Goal: Task Accomplishment & Management: Manage account settings

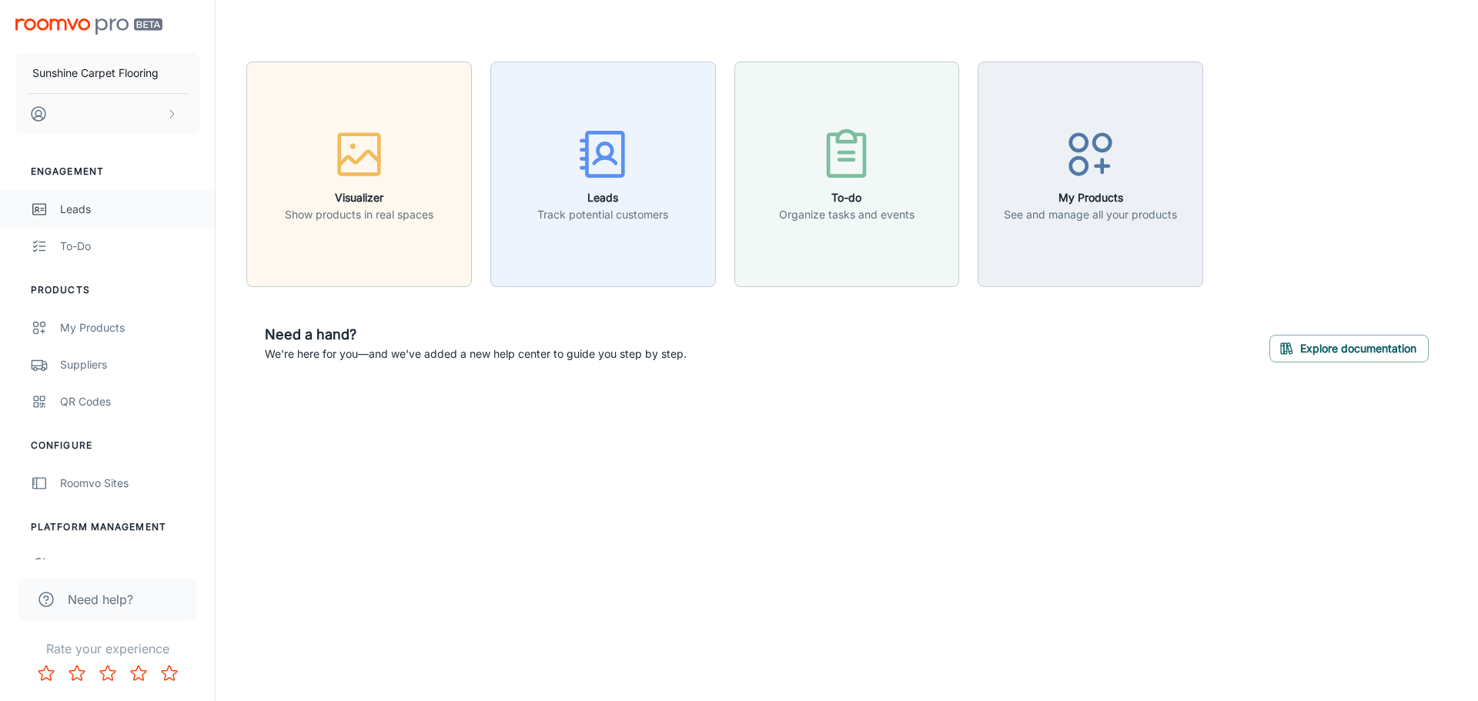
click at [95, 199] on link "Leads" at bounding box center [107, 209] width 215 height 37
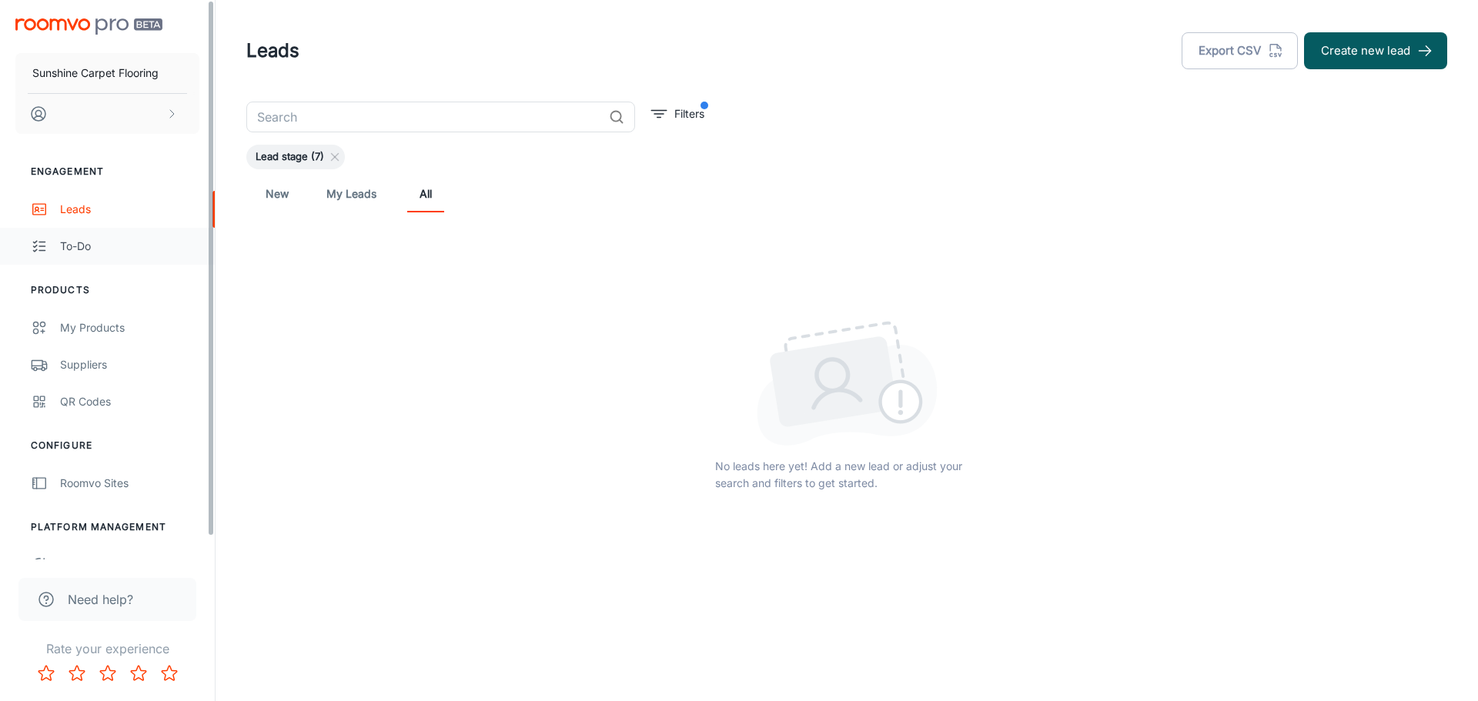
click at [124, 245] on div "To-do" at bounding box center [129, 246] width 139 height 17
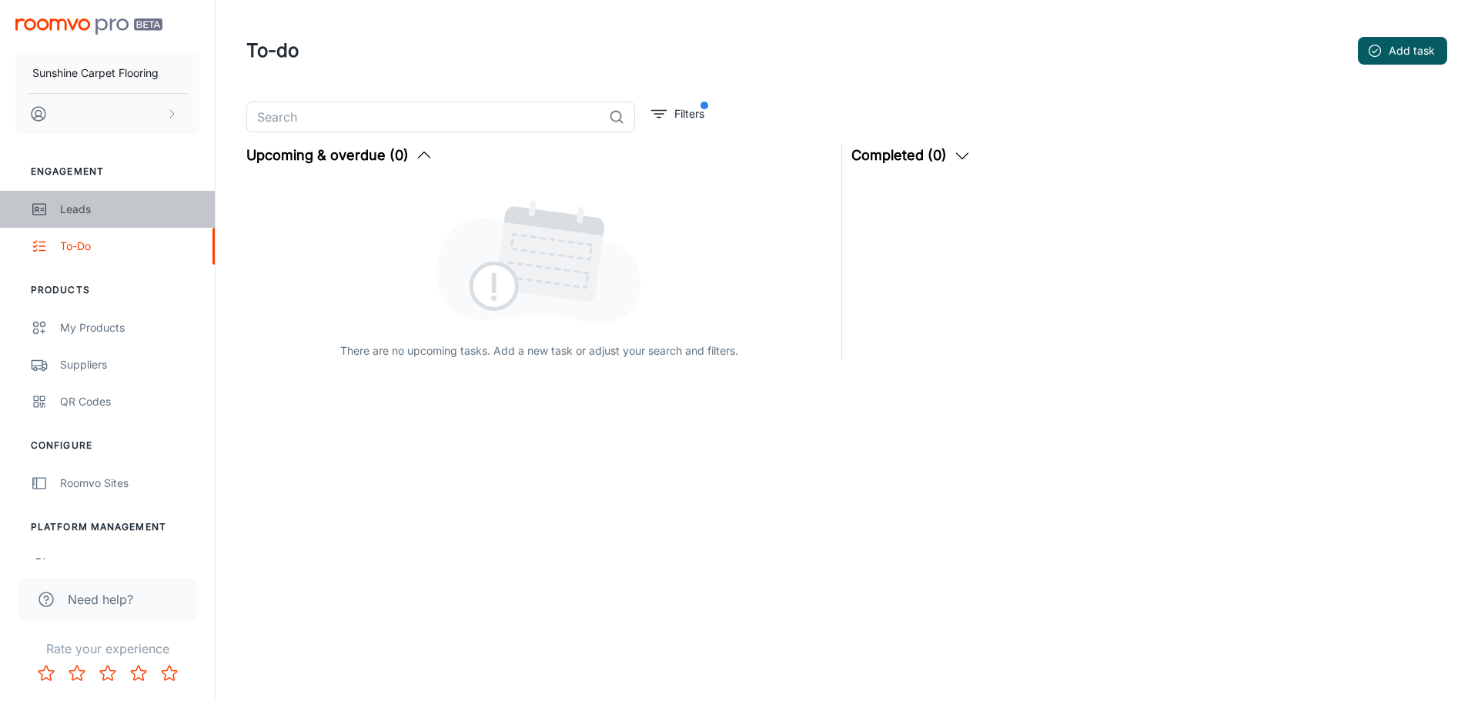
click at [115, 211] on div "Leads" at bounding box center [129, 209] width 139 height 17
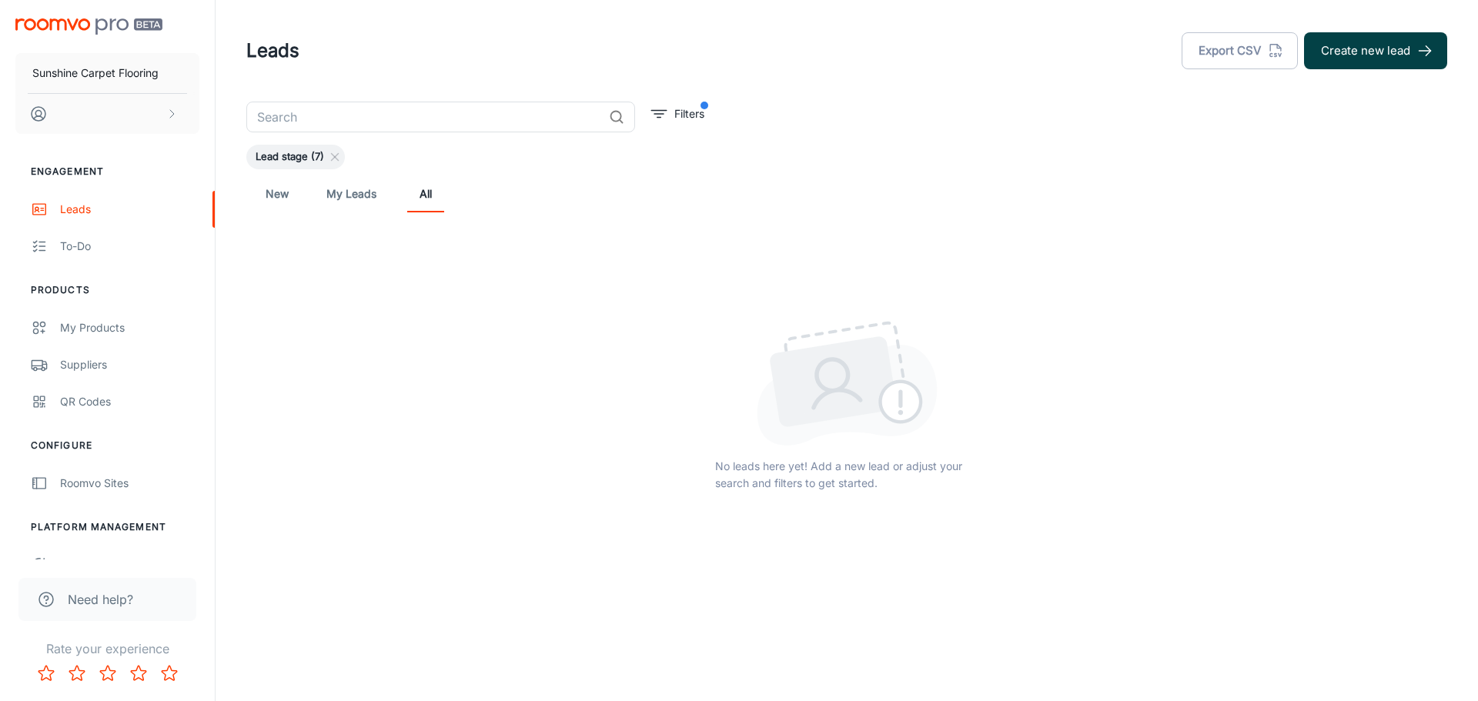
click at [1362, 60] on button "Create new lead" at bounding box center [1375, 50] width 143 height 37
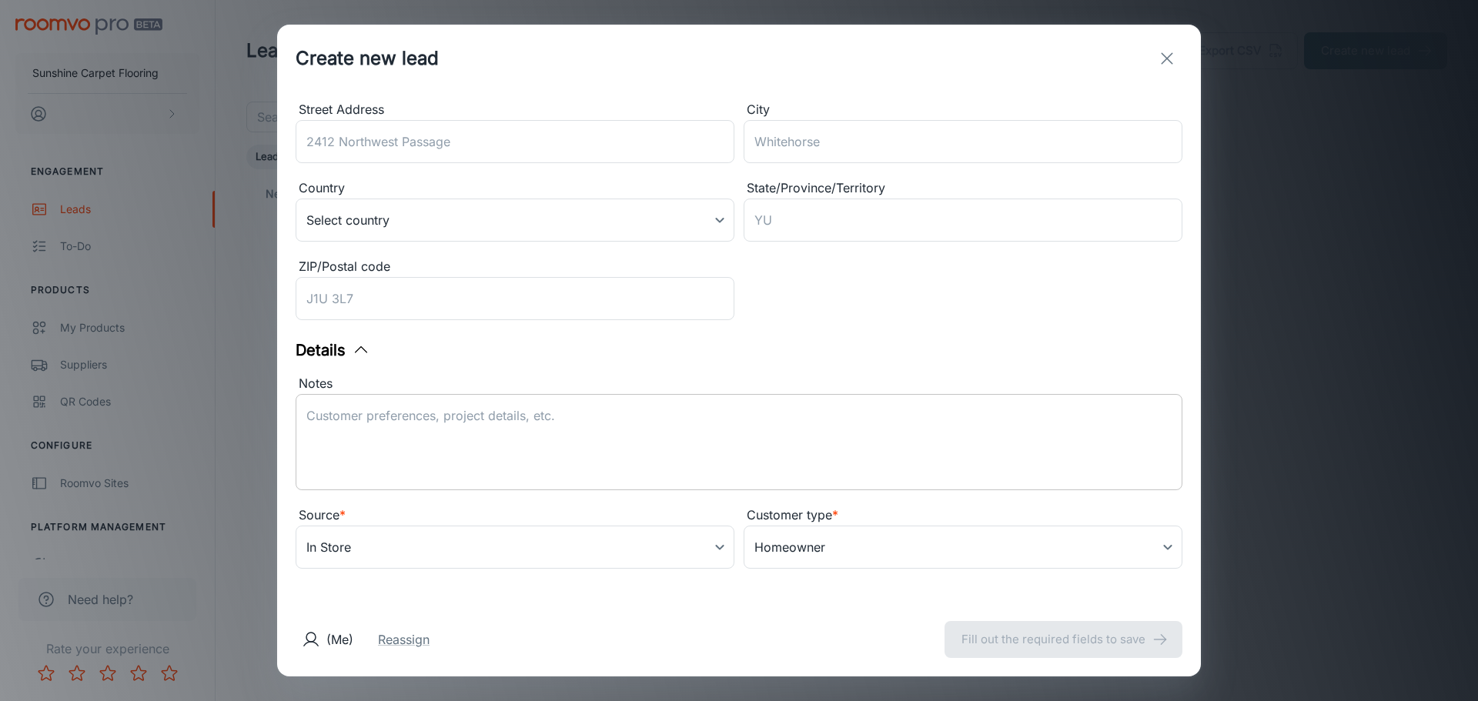
scroll to position [245, 0]
click at [707, 535] on body "Sunshine Carpet Flooring Engagement Leads To-do Products My Products Suppliers …" at bounding box center [739, 350] width 1478 height 701
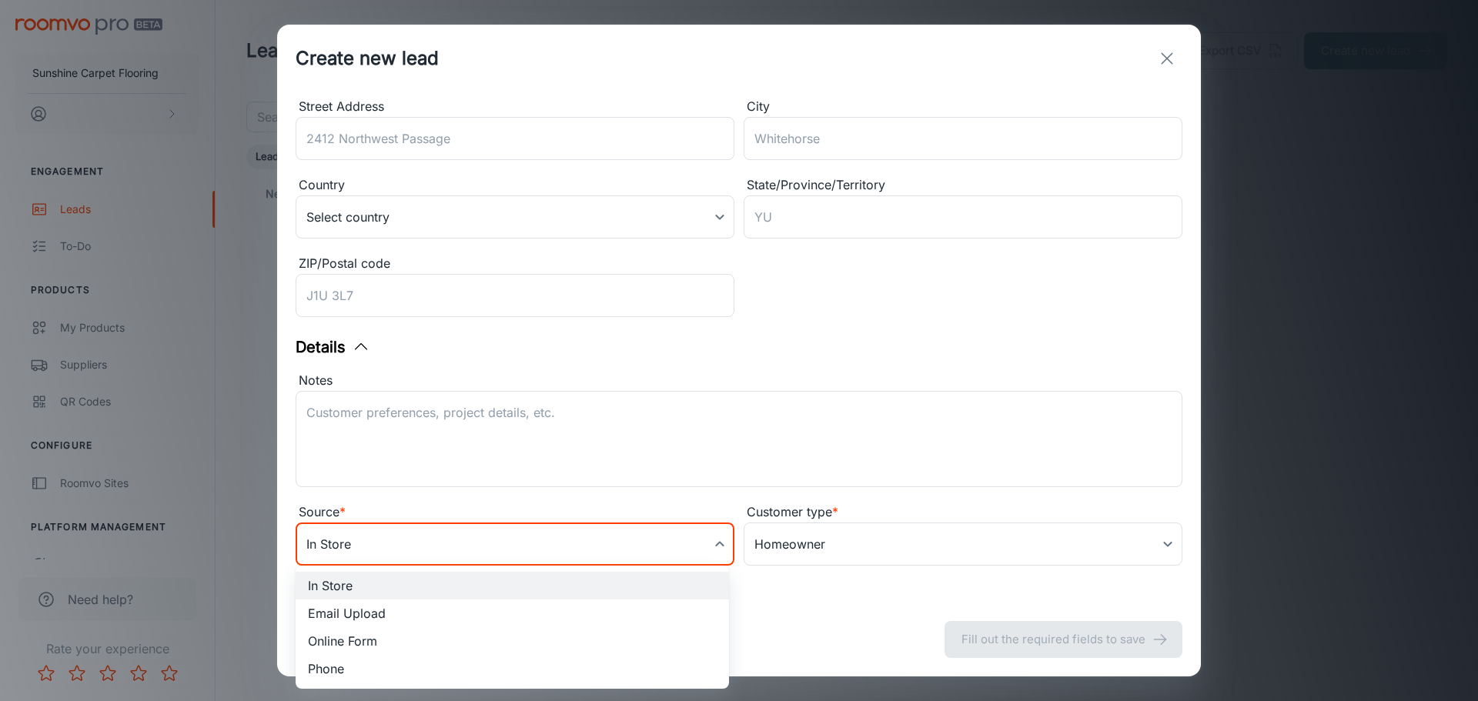
click at [711, 540] on div at bounding box center [739, 350] width 1478 height 701
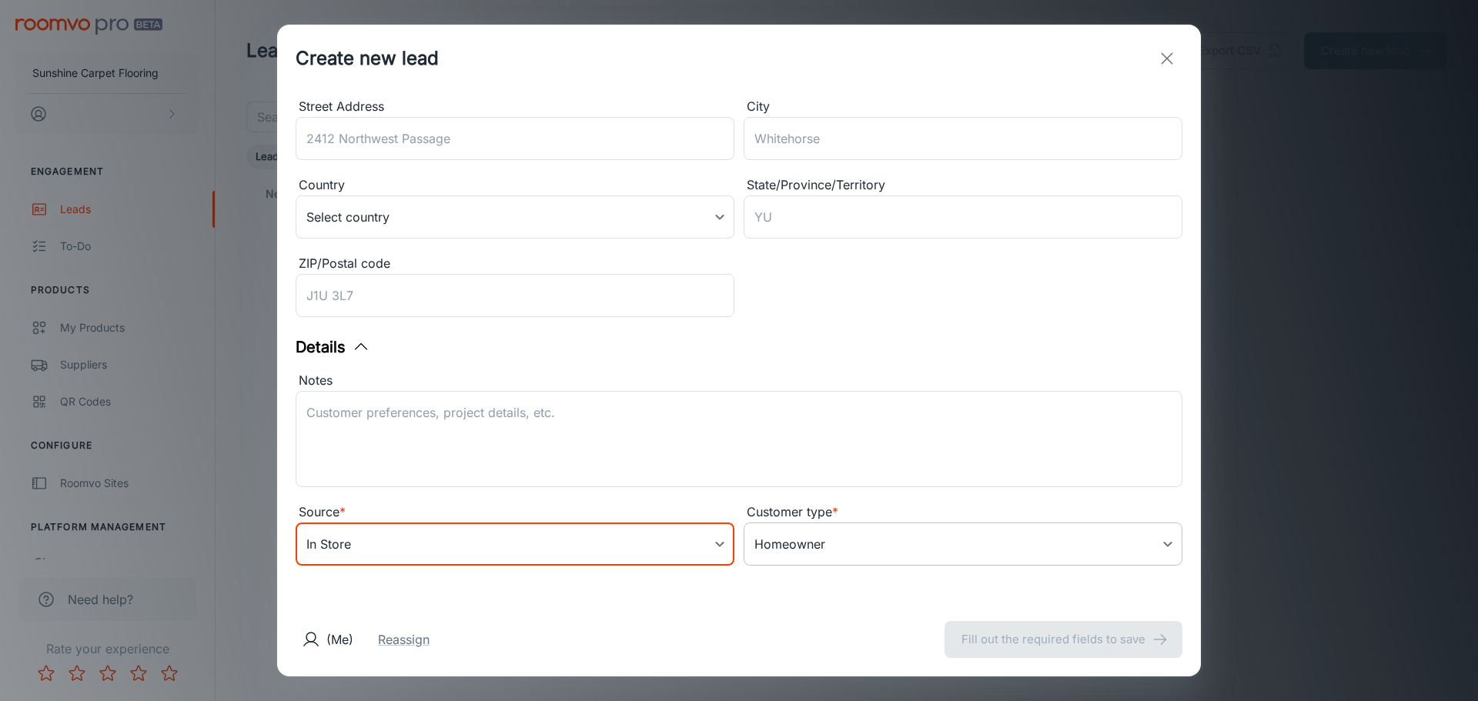
click at [785, 537] on body "Sunshine Carpet Flooring Engagement Leads To-do Products My Products Suppliers …" at bounding box center [739, 350] width 1478 height 701
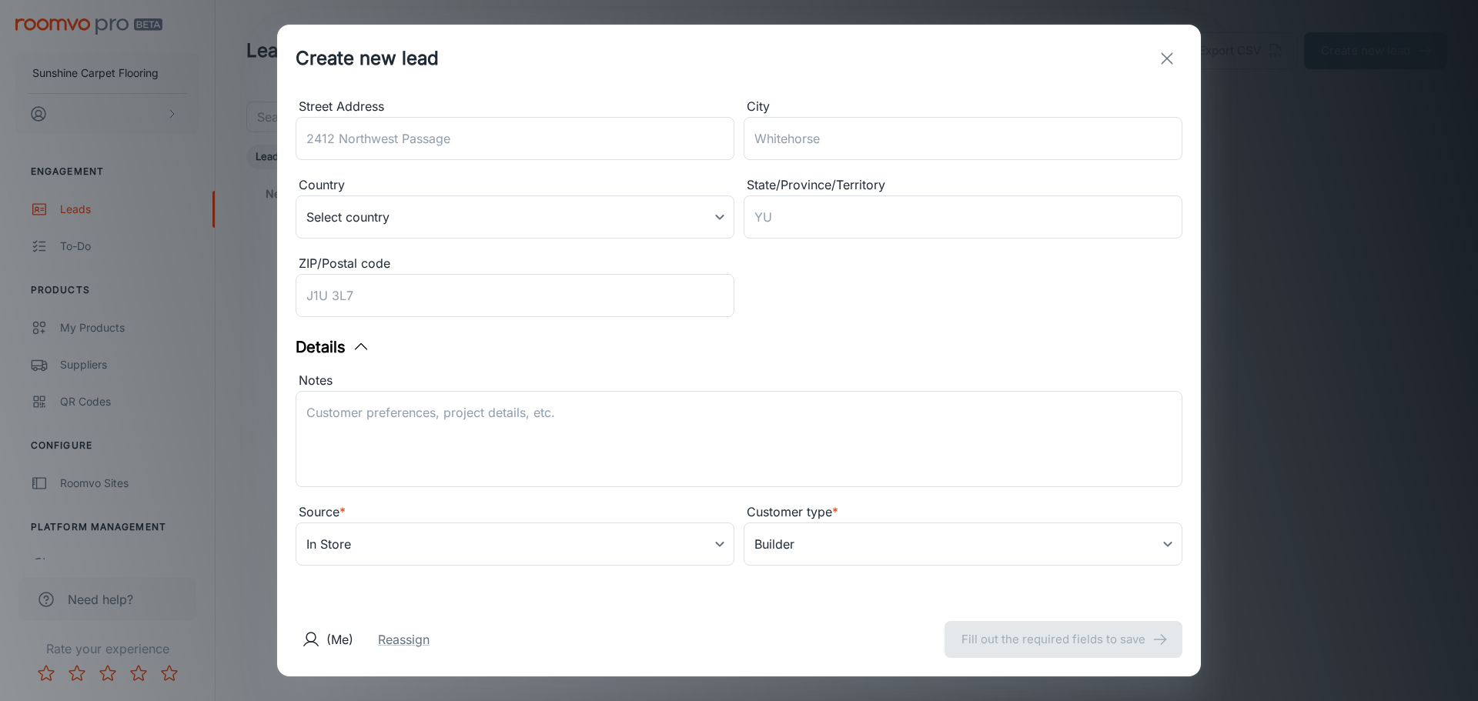
click at [795, 521] on div "Customer type *" at bounding box center [963, 513] width 439 height 20
click at [802, 537] on body "Sunshine Carpet Flooring Engagement Leads To-do Products My Products Suppliers …" at bounding box center [739, 350] width 1478 height 701
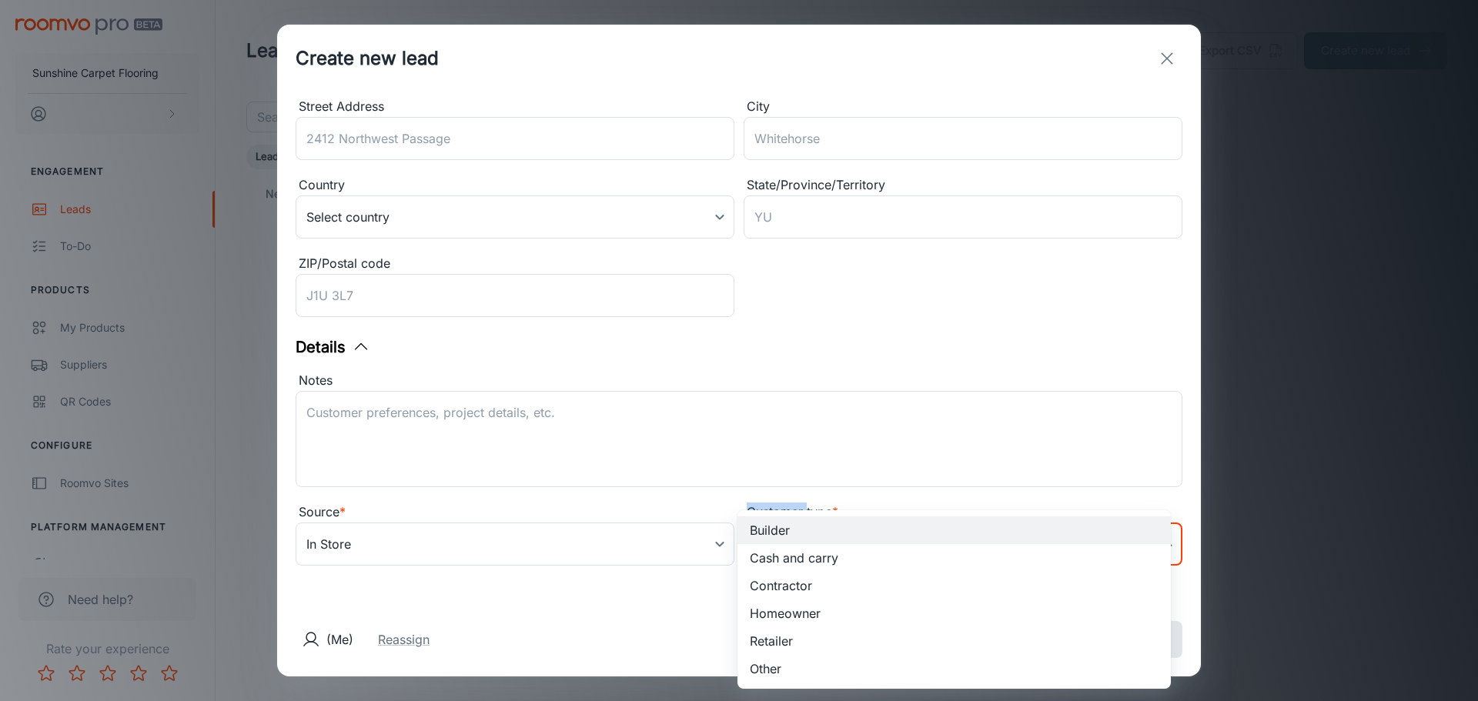
click at [821, 613] on li "Homeowner" at bounding box center [954, 614] width 433 height 28
type input "5"
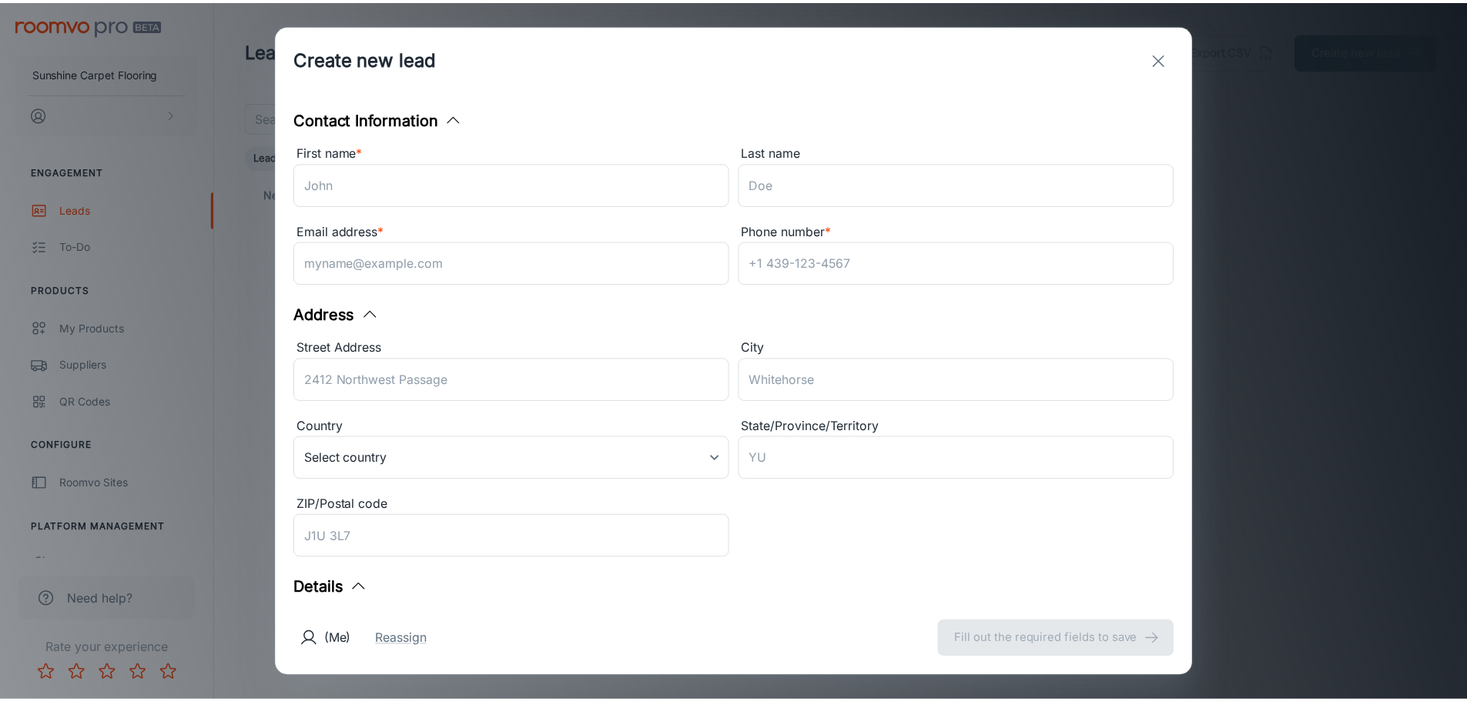
scroll to position [0, 0]
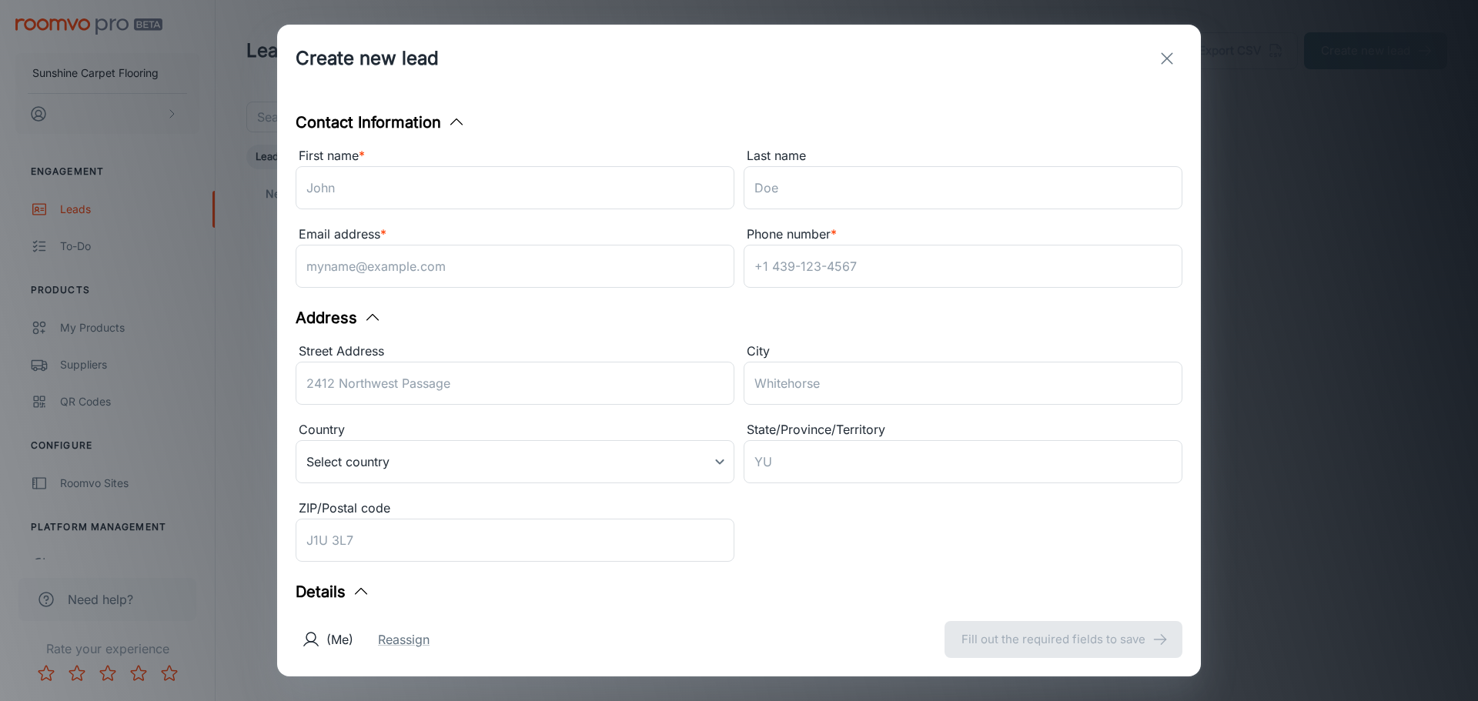
click at [1168, 58] on line "exit" at bounding box center [1167, 58] width 11 height 11
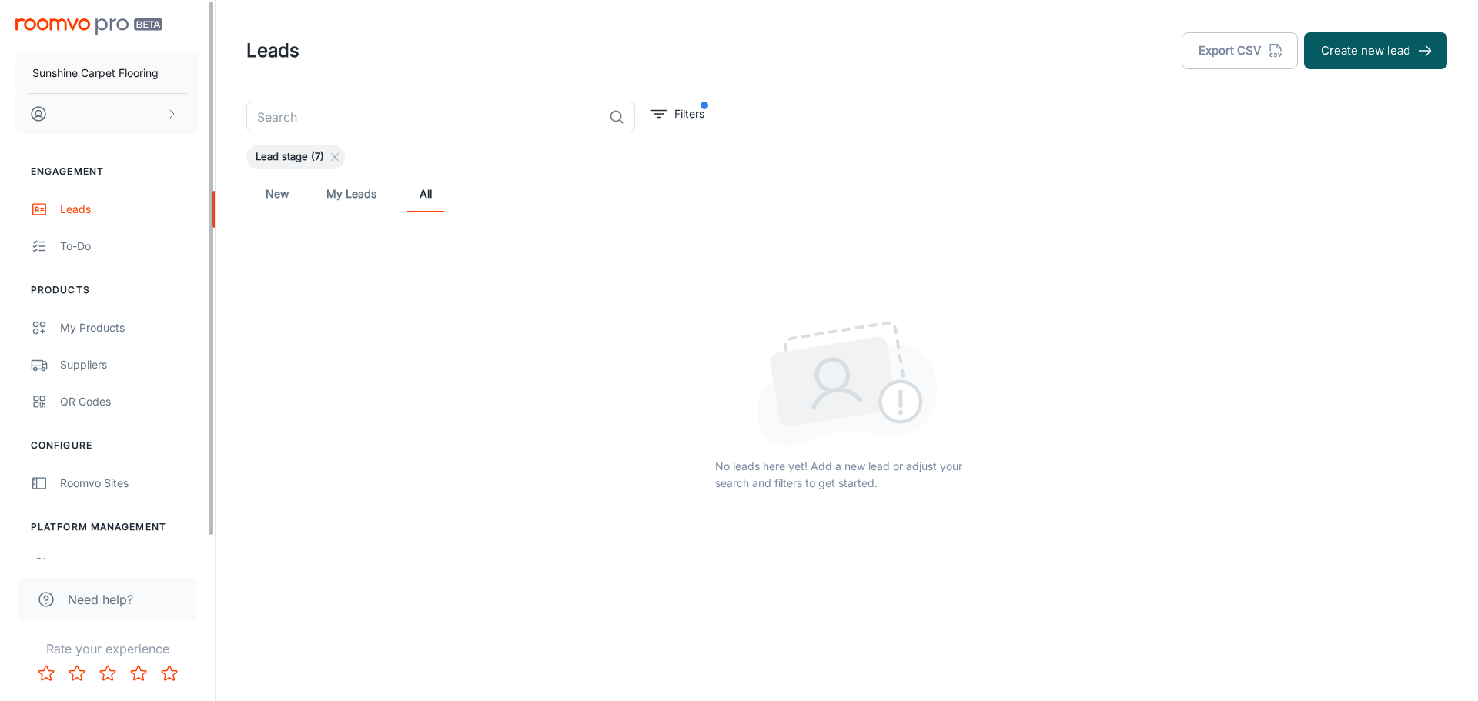
click at [299, 164] on span "Lead stage (7)" at bounding box center [289, 156] width 87 height 15
click at [305, 153] on span "Lead stage (7)" at bounding box center [289, 156] width 87 height 15
click at [279, 206] on link "New" at bounding box center [277, 194] width 37 height 37
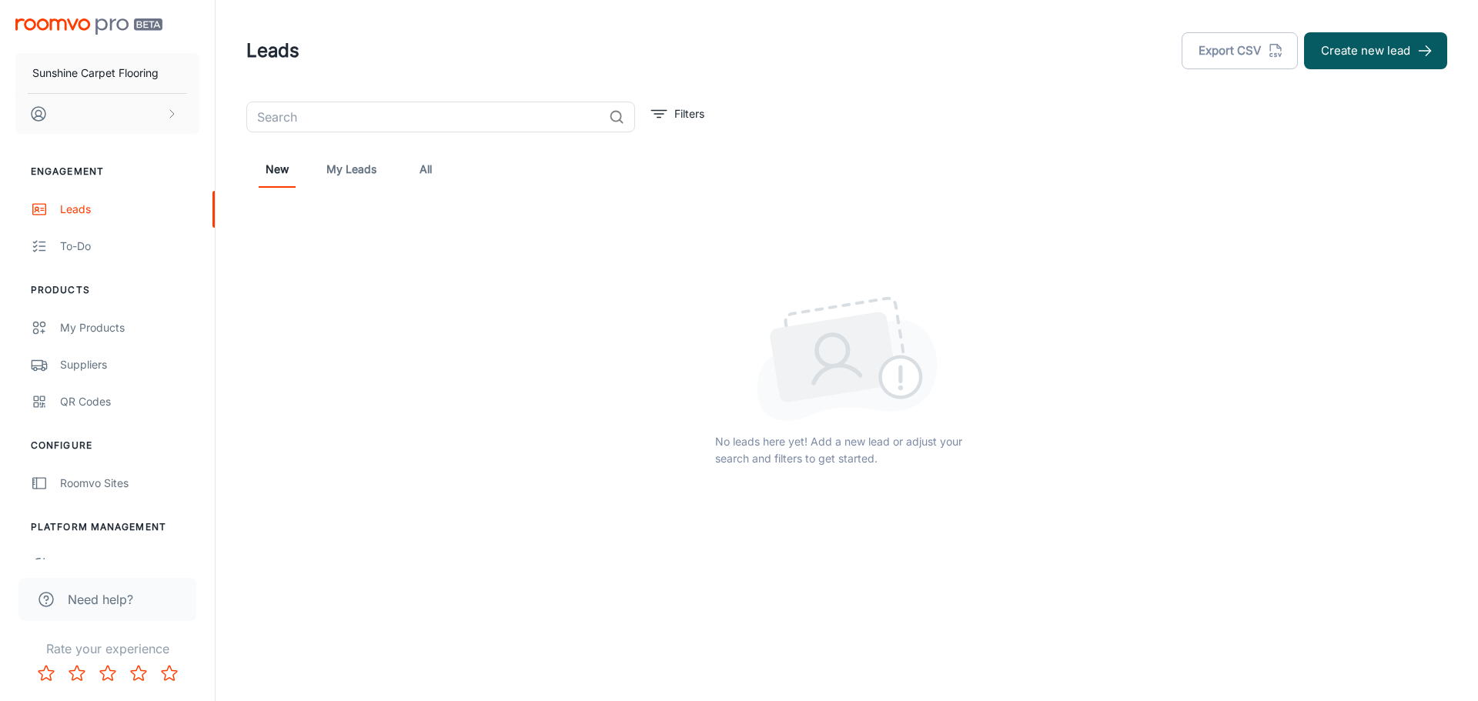
click at [317, 180] on div "New My Leads All" at bounding box center [847, 169] width 1177 height 37
click at [114, 336] on div "My Products" at bounding box center [129, 328] width 139 height 17
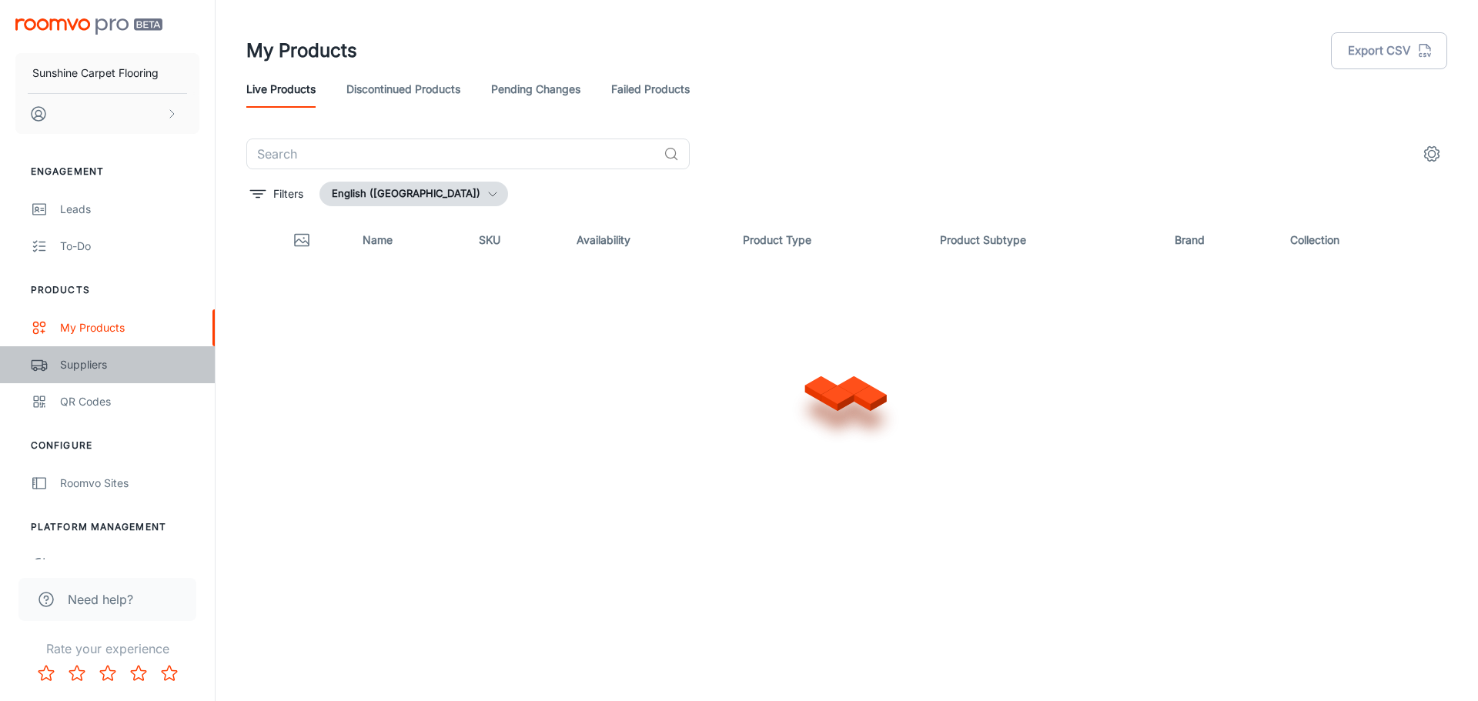
click at [114, 372] on div "Suppliers" at bounding box center [129, 364] width 139 height 17
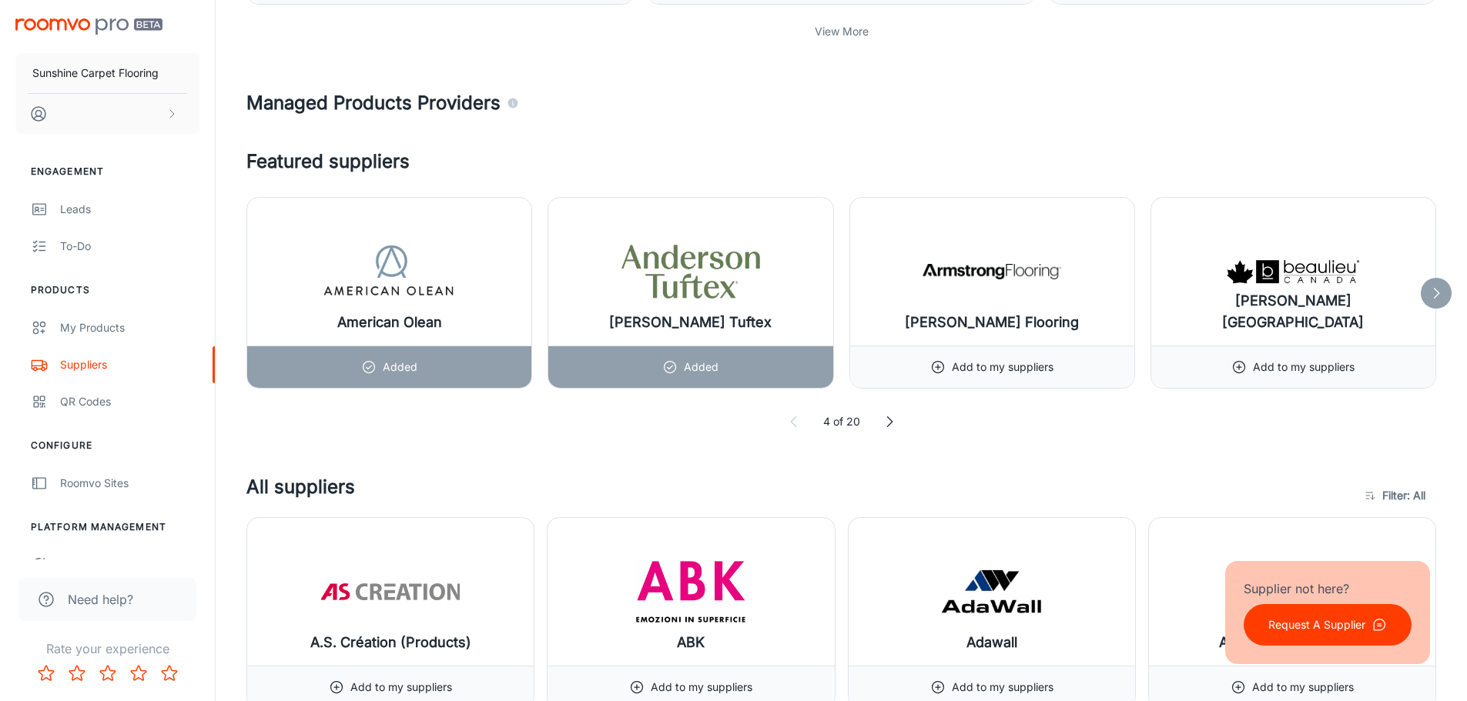
scroll to position [770, 0]
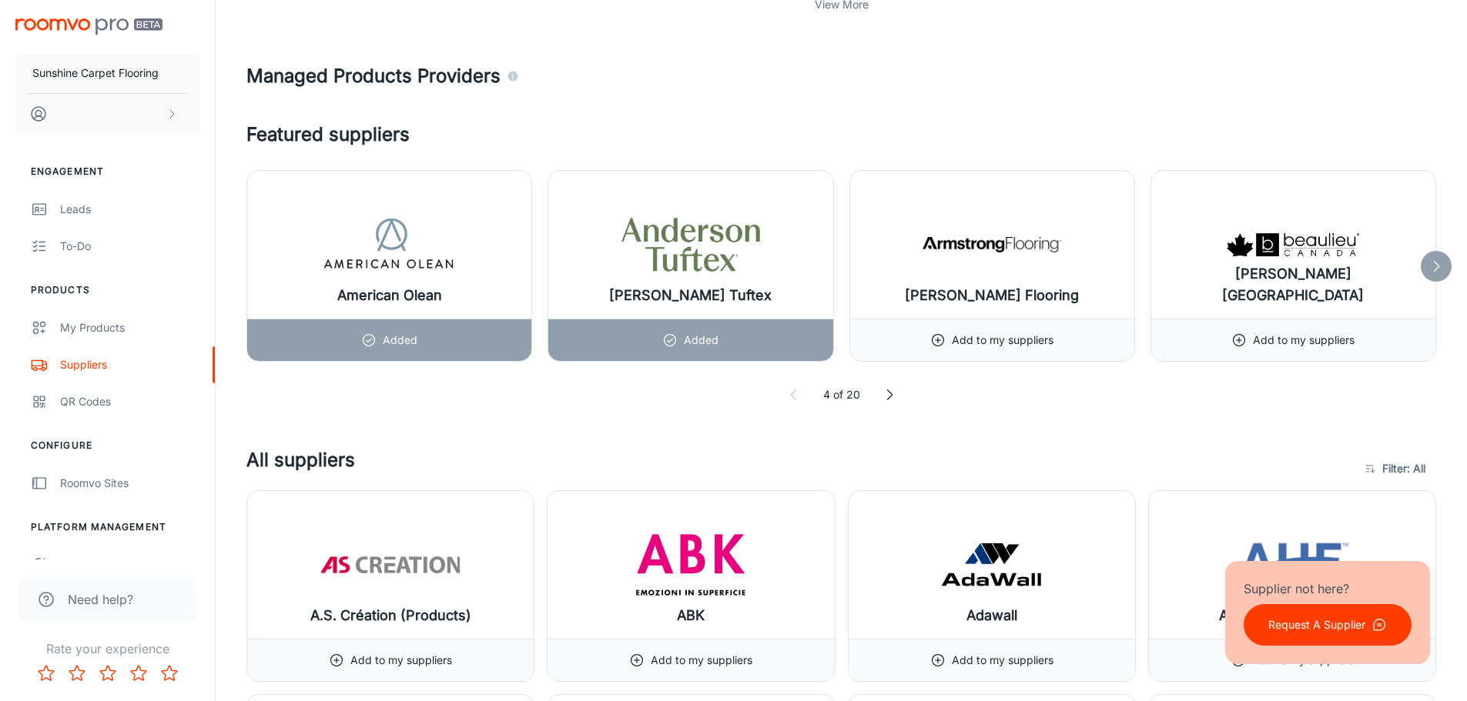
click at [1439, 268] on icon at bounding box center [1435, 266] width 15 height 15
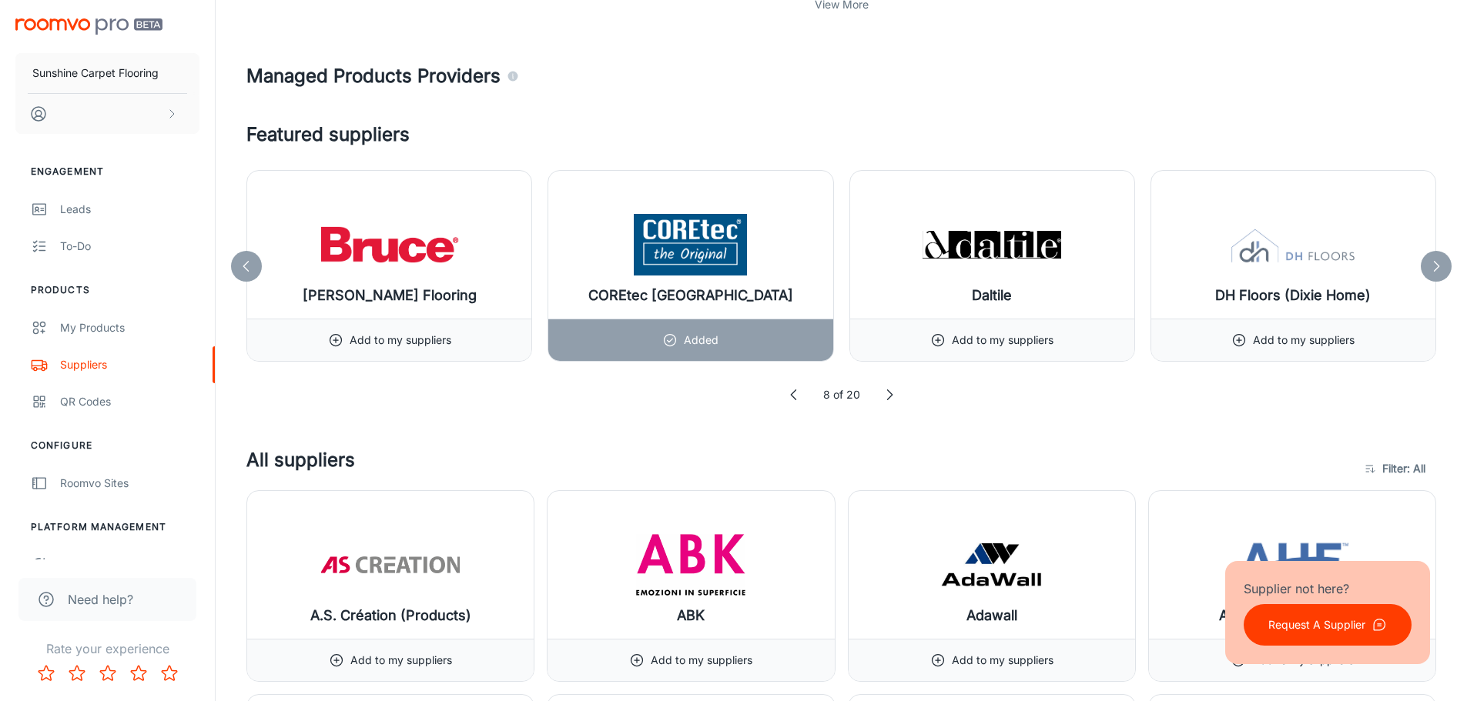
click at [1439, 268] on icon at bounding box center [1435, 266] width 15 height 15
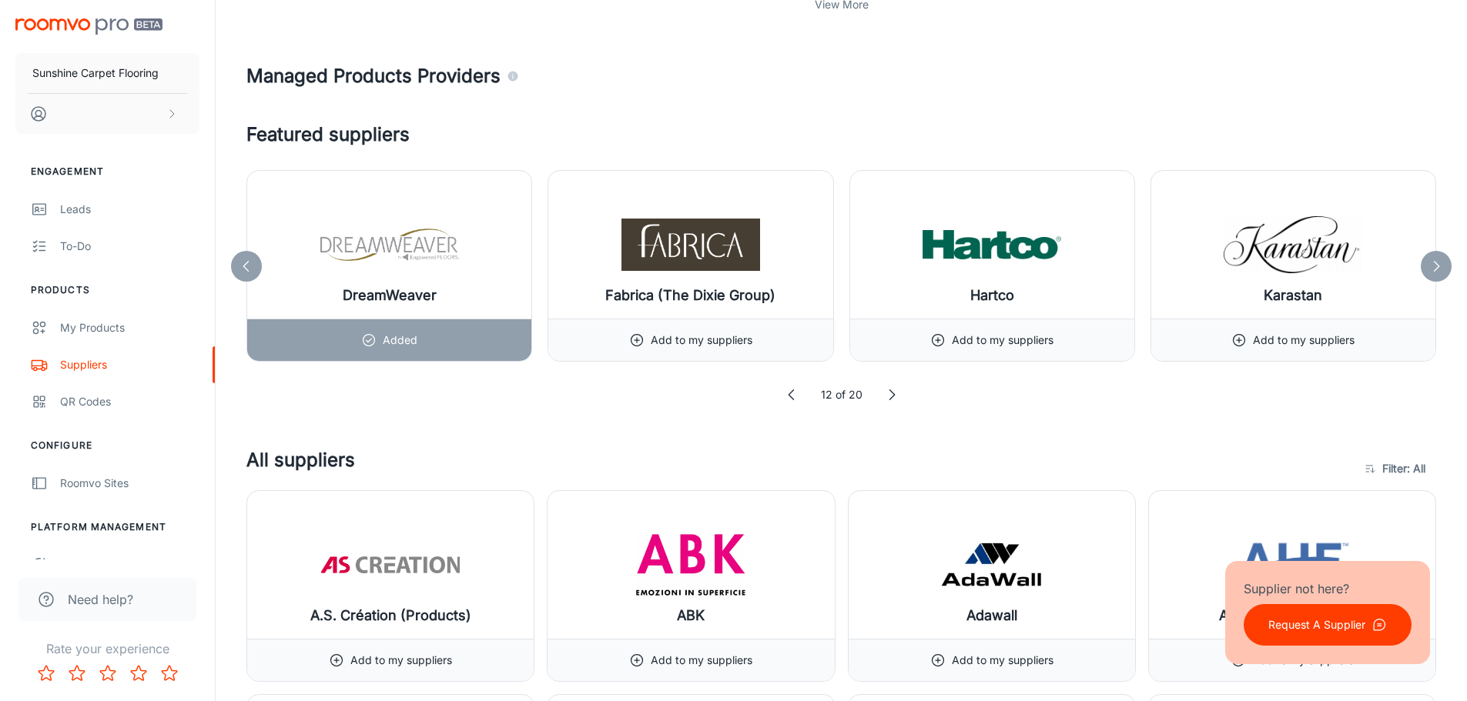
click at [1439, 268] on icon at bounding box center [1435, 266] width 15 height 15
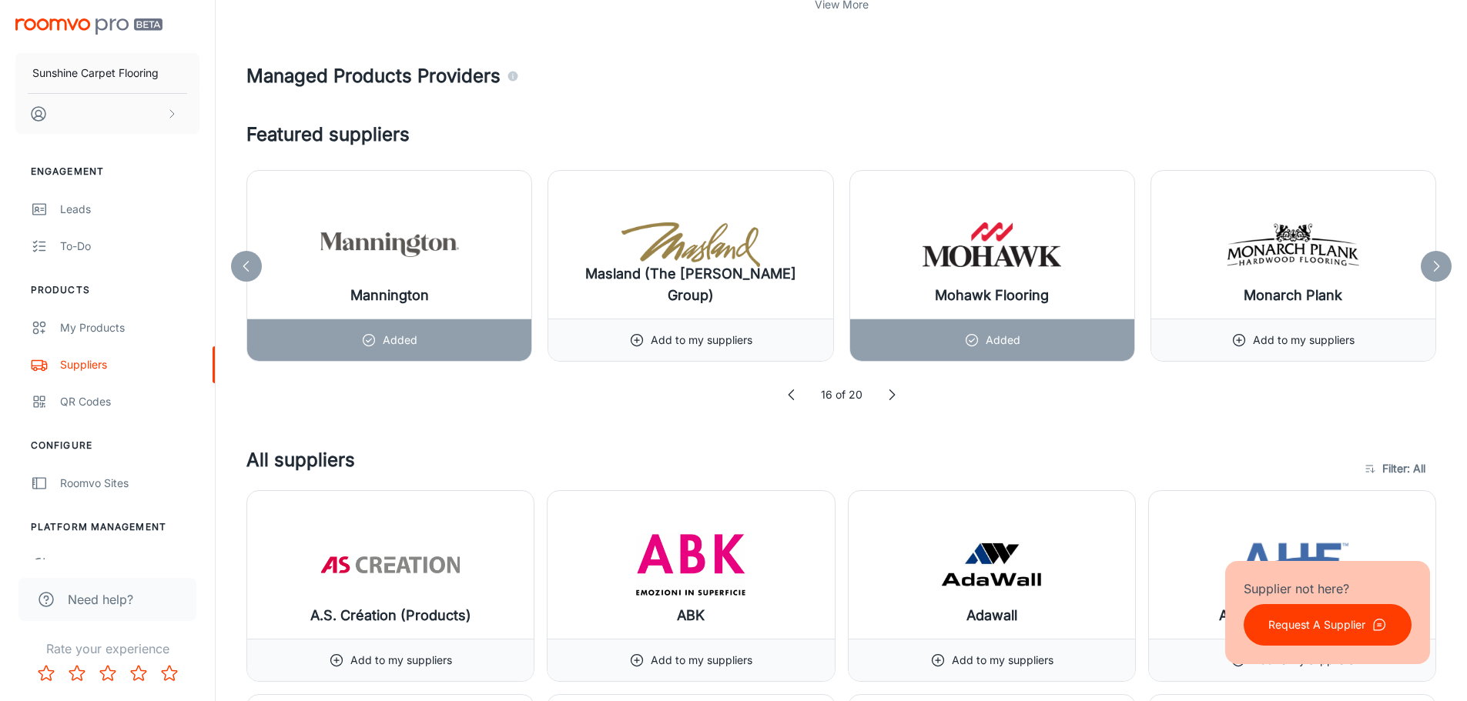
click at [1439, 268] on icon at bounding box center [1435, 266] width 15 height 15
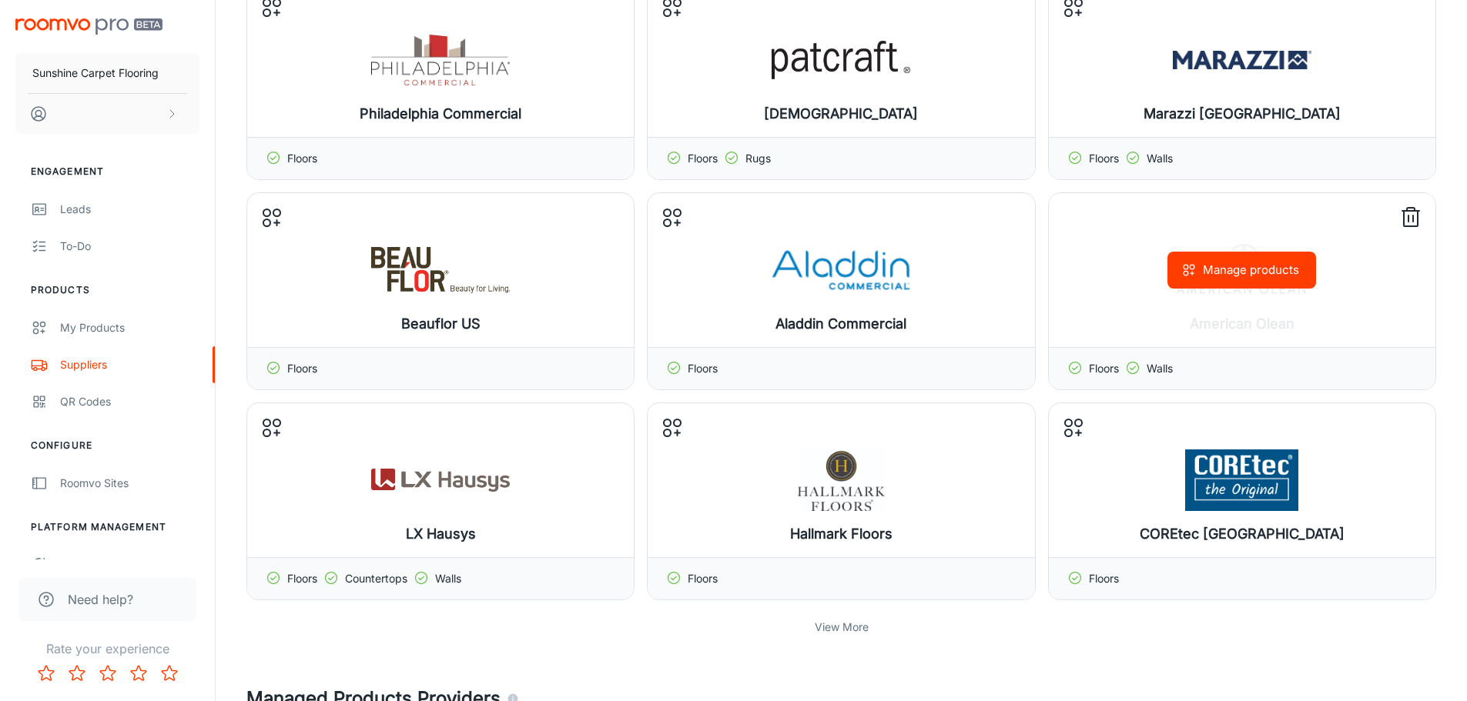
scroll to position [308, 0]
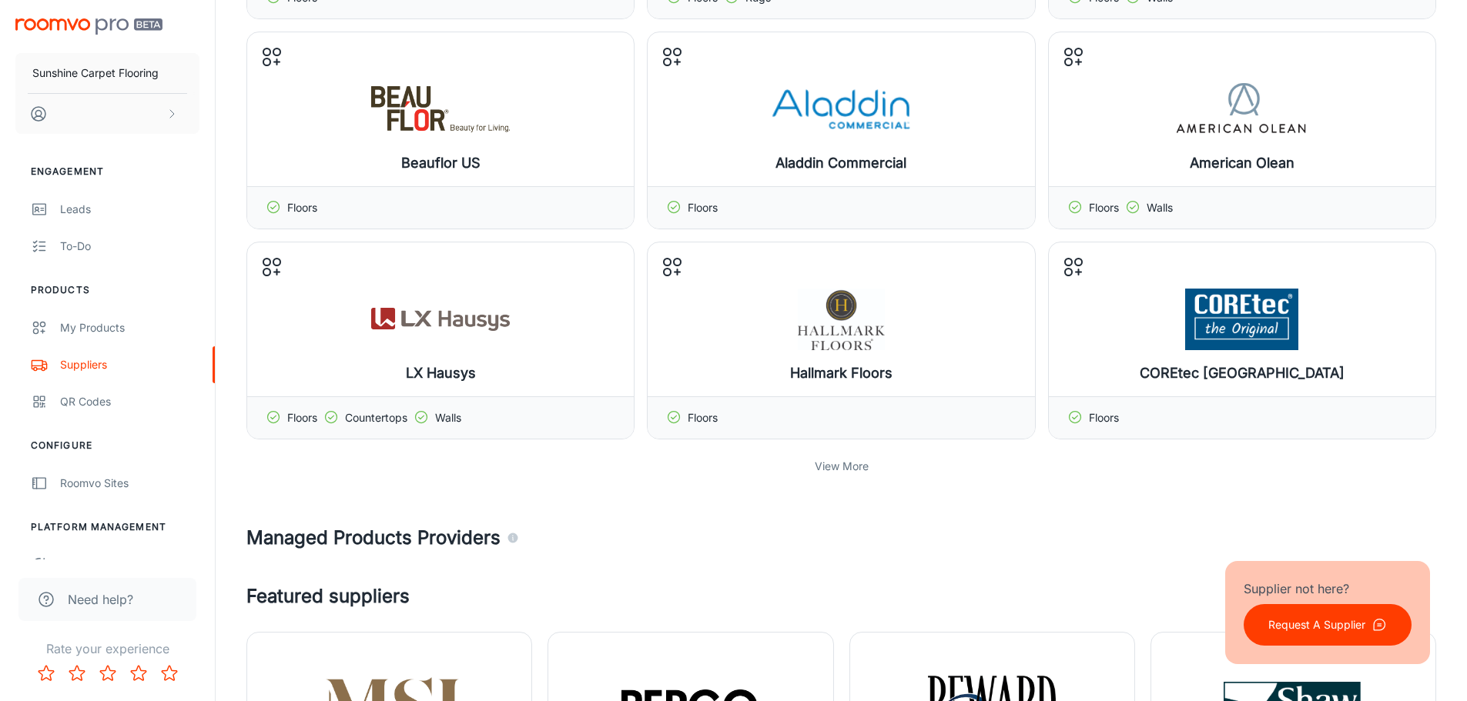
click at [882, 474] on div "View More" at bounding box center [841, 466] width 1190 height 29
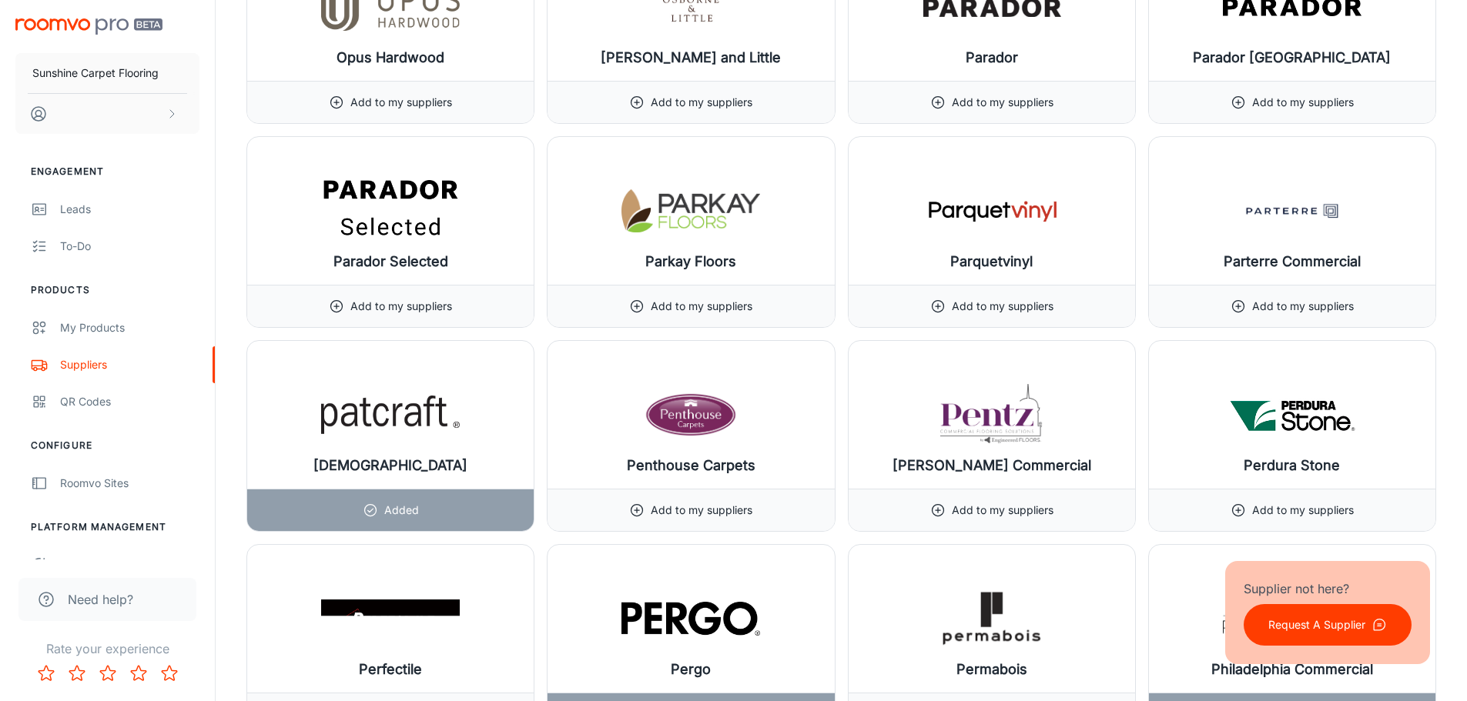
scroll to position [14799, 0]
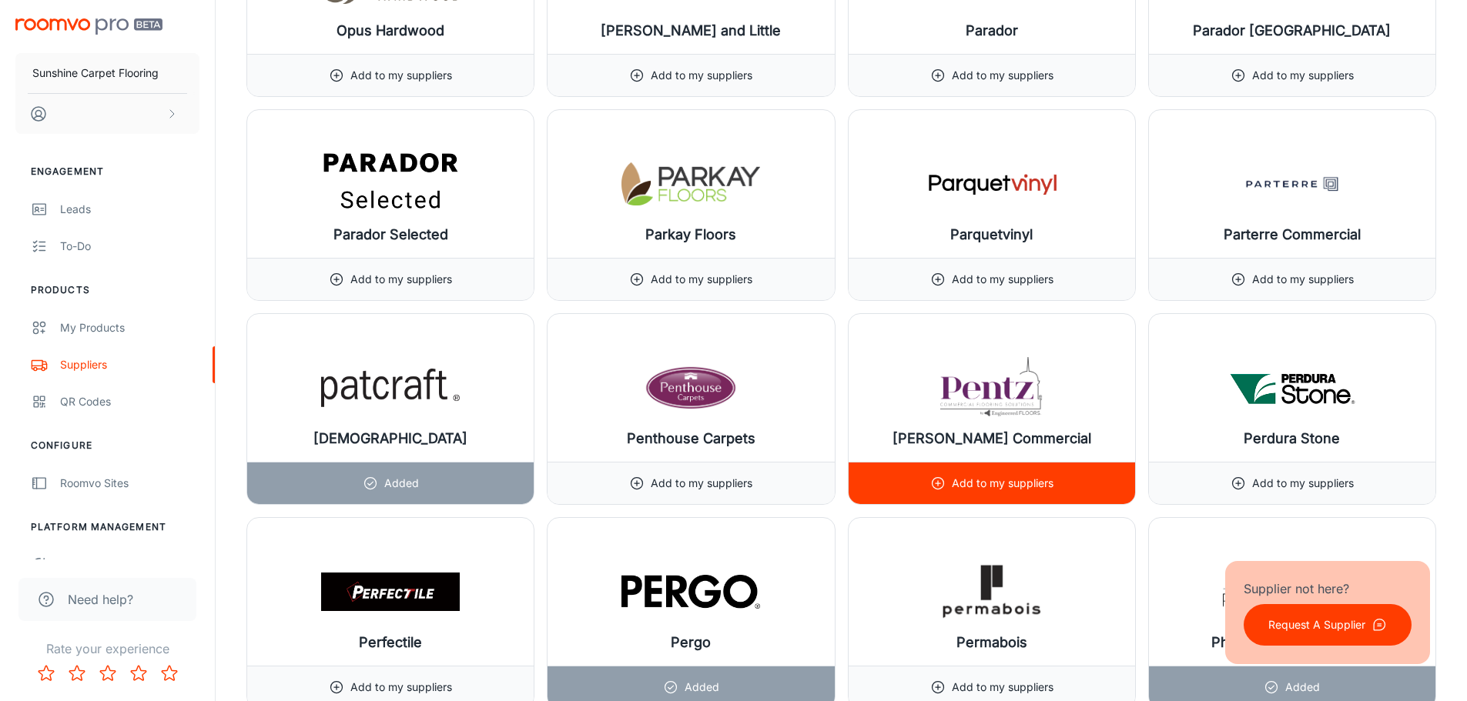
click at [1019, 494] on div "Add to my suppliers" at bounding box center [991, 484] width 123 height 42
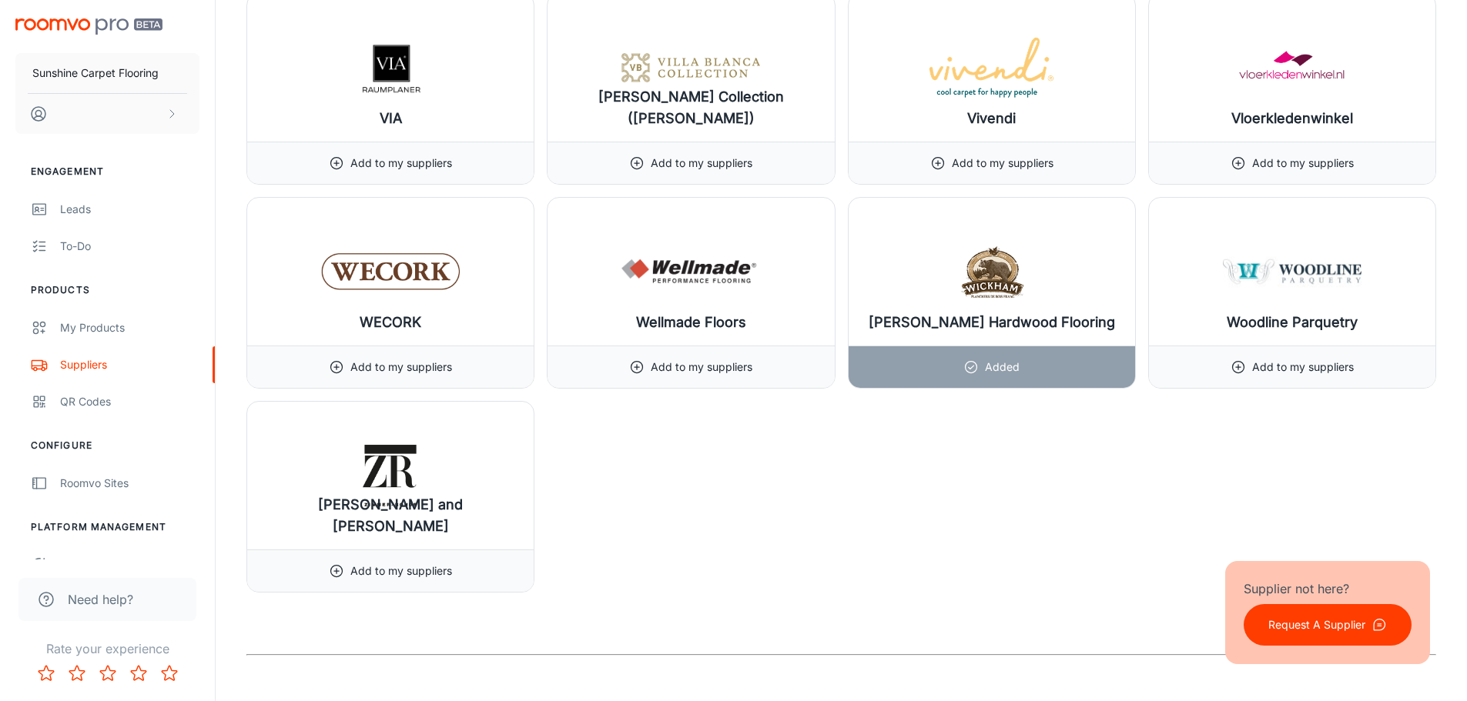
scroll to position [19245, 0]
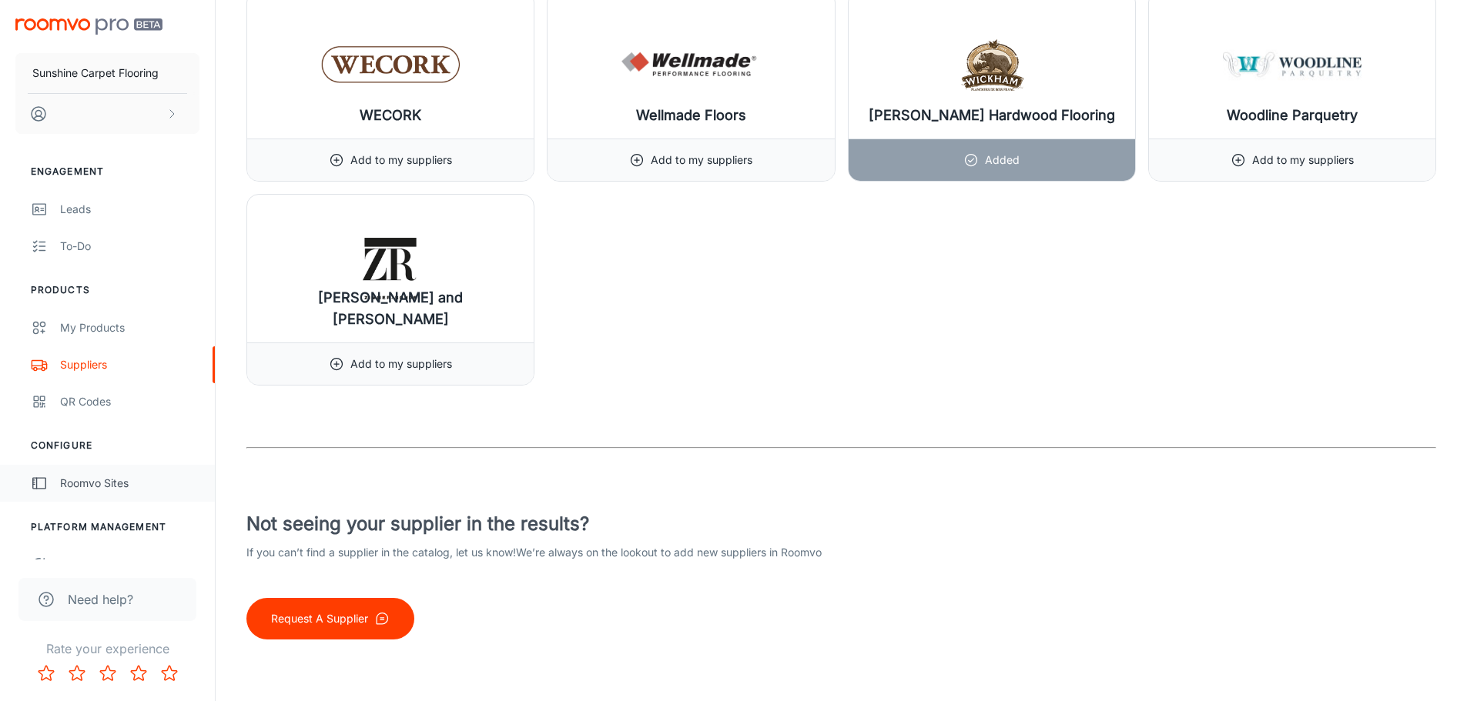
click at [111, 477] on div "Roomvo Sites" at bounding box center [129, 483] width 139 height 17
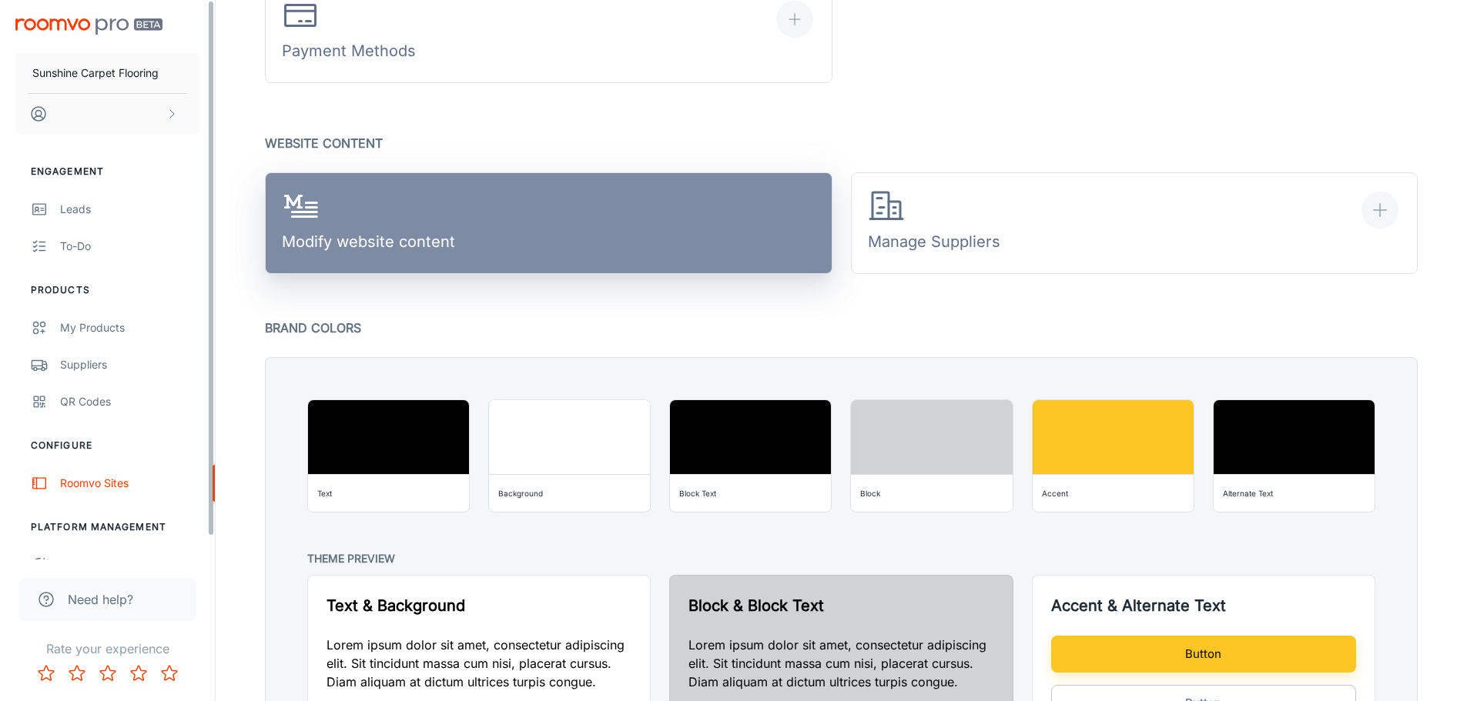
scroll to position [873, 0]
